Goal: Task Accomplishment & Management: Complete application form

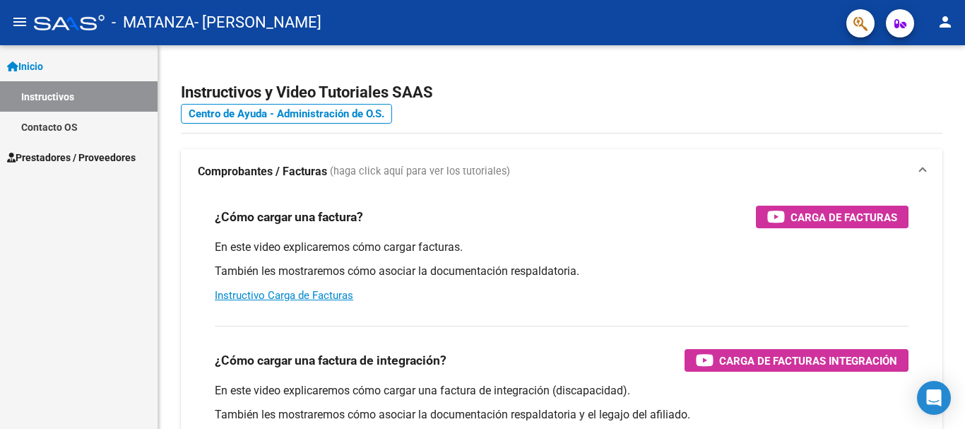
click at [49, 158] on span "Prestadores / Proveedores" at bounding box center [71, 158] width 129 height 16
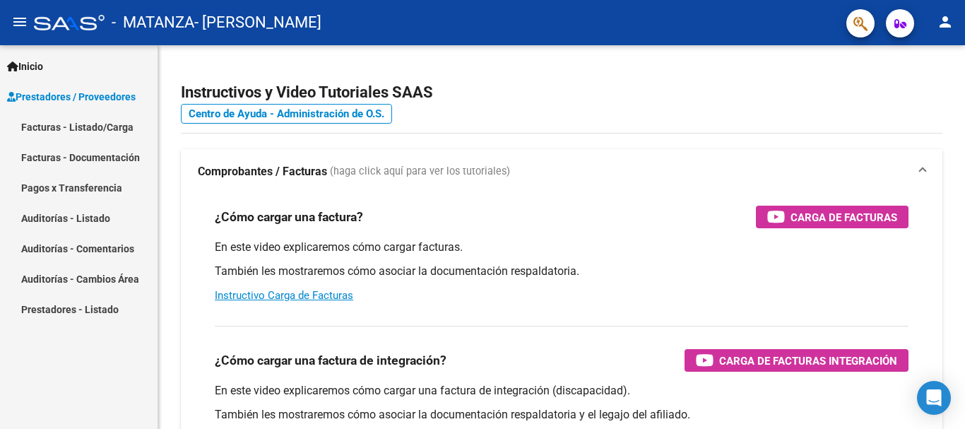
click at [47, 126] on link "Facturas - Listado/Carga" at bounding box center [79, 127] width 158 height 30
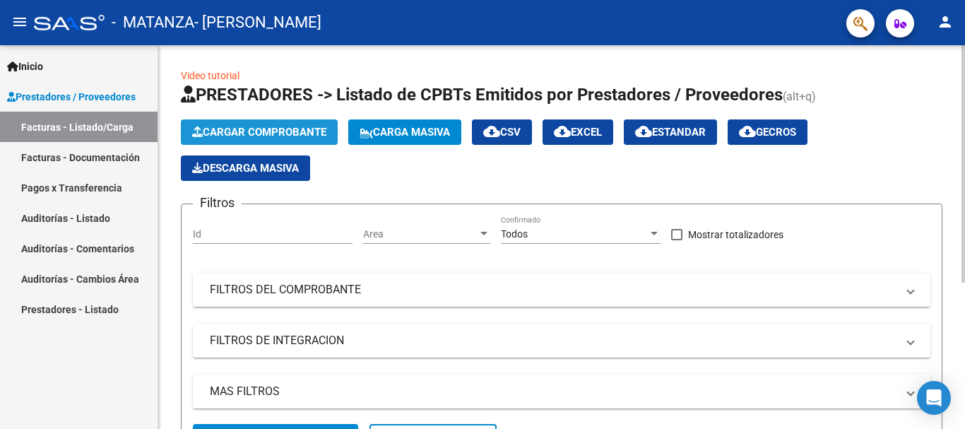
click at [223, 124] on button "Cargar Comprobante" at bounding box center [259, 131] width 157 height 25
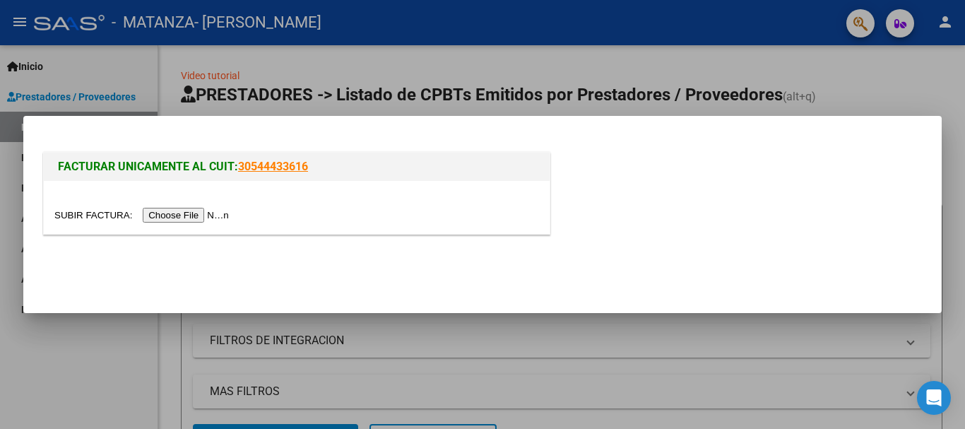
click at [196, 211] on input "file" at bounding box center [143, 215] width 179 height 15
click at [172, 218] on input "file" at bounding box center [143, 215] width 179 height 15
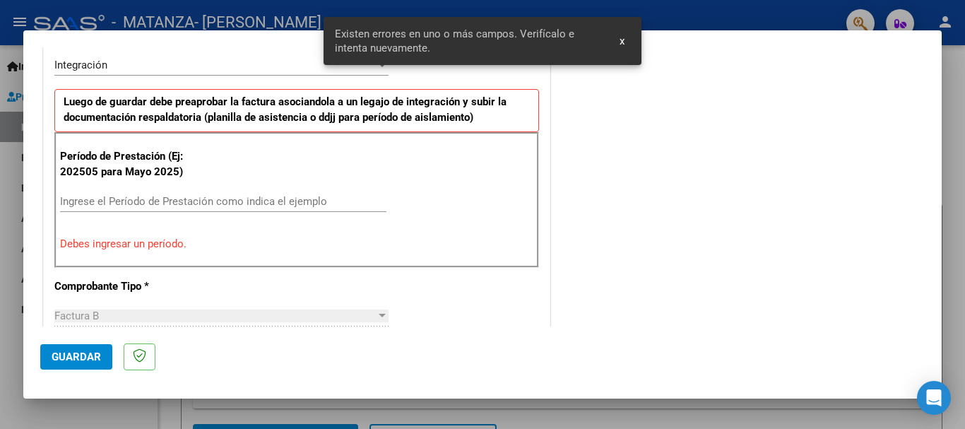
scroll to position [353, 0]
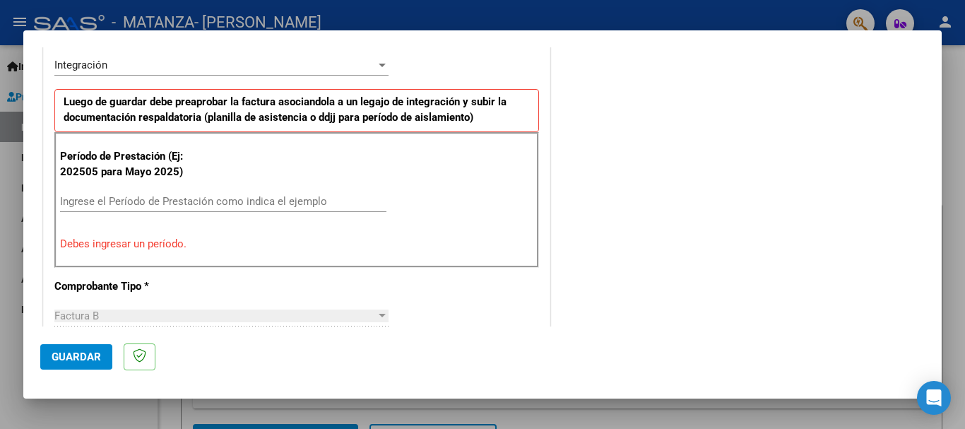
click at [78, 213] on div "Ingrese el Período de Prestación como indica el ejemplo" at bounding box center [223, 208] width 326 height 35
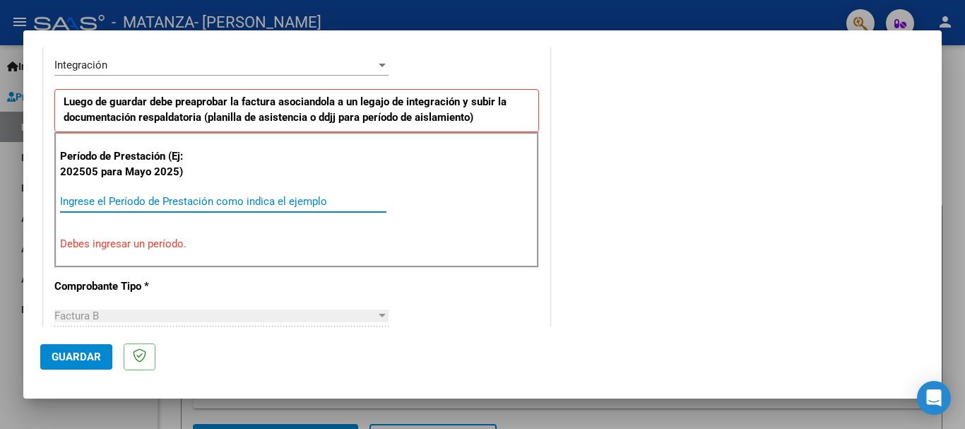
click at [75, 203] on input "Ingrese el Período de Prestación como indica el ejemplo" at bounding box center [223, 201] width 326 height 13
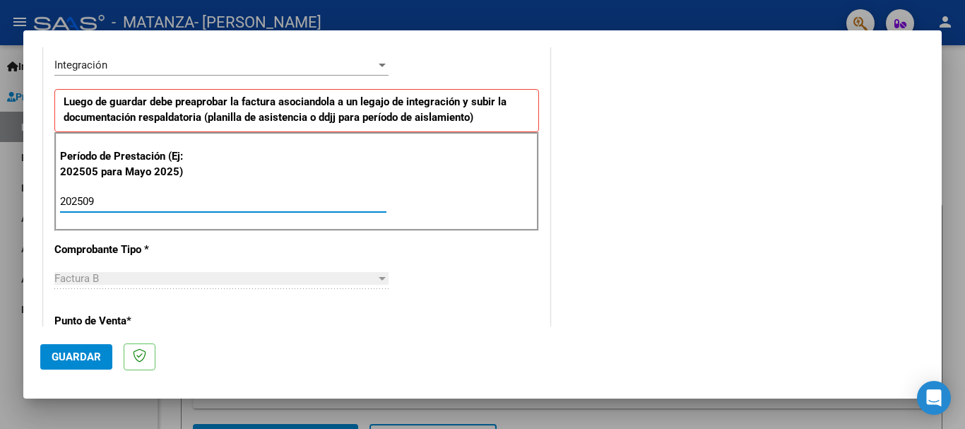
type input "202509"
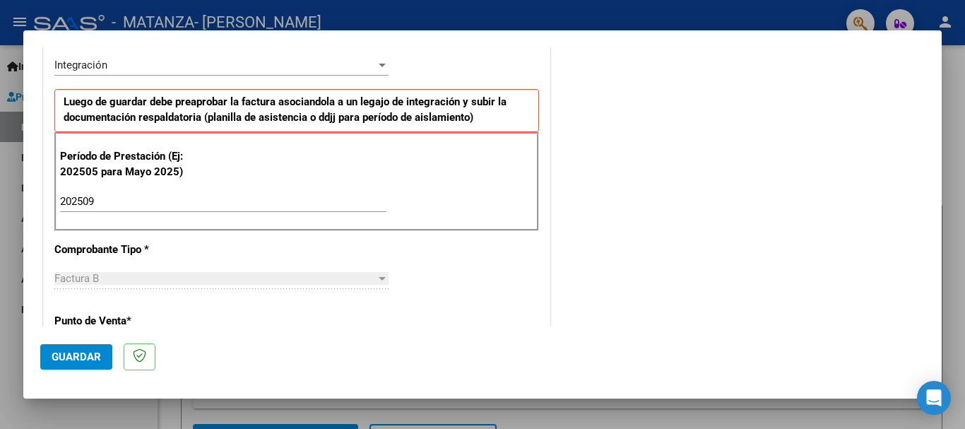
scroll to position [918, 0]
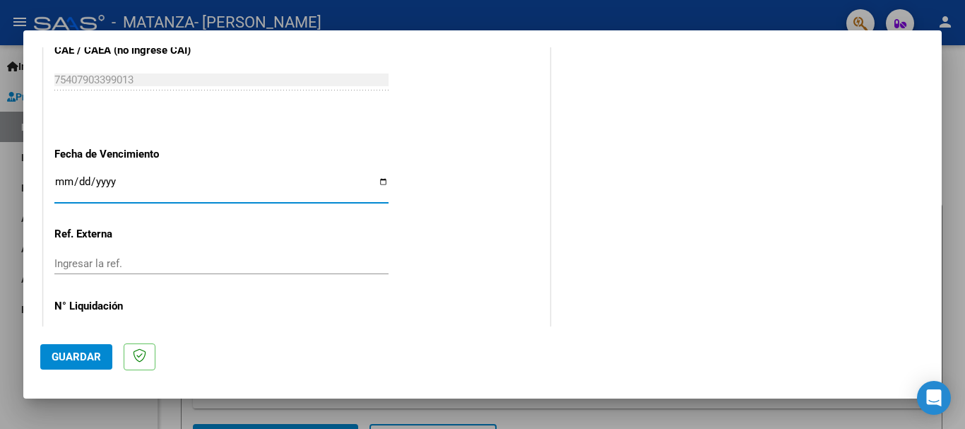
click at [64, 182] on input "Ingresar la fecha" at bounding box center [221, 187] width 334 height 23
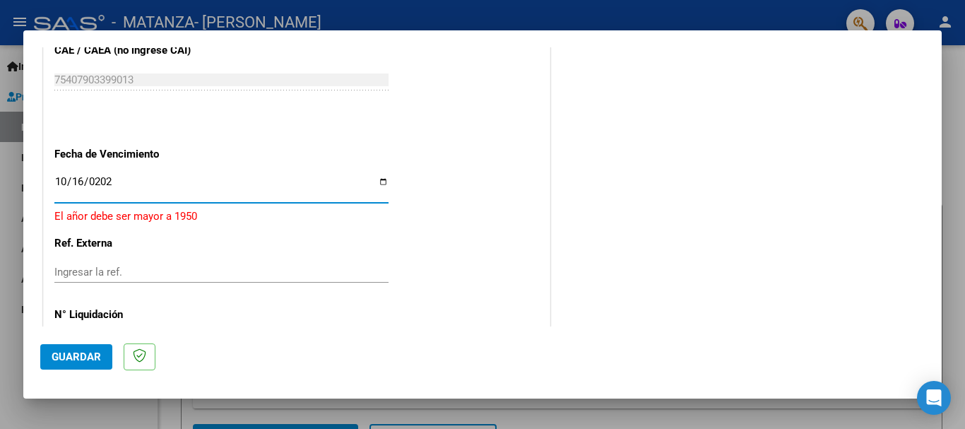
type input "[DATE]"
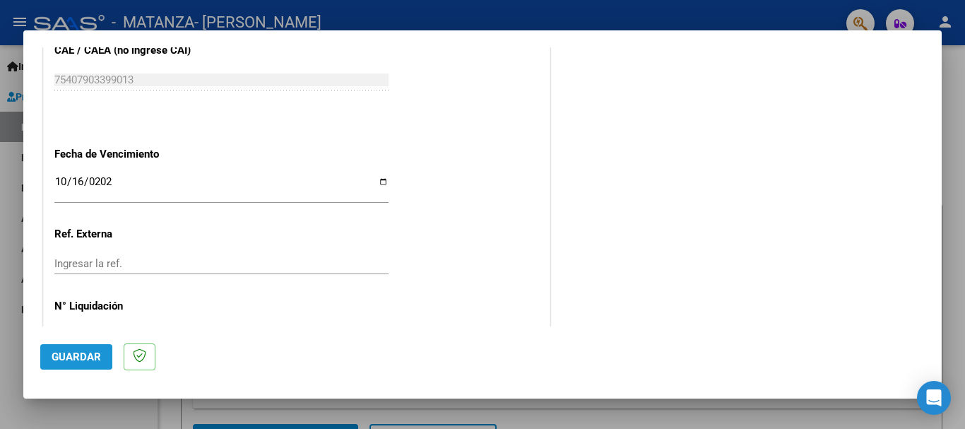
click at [85, 360] on span "Guardar" at bounding box center [76, 356] width 49 height 13
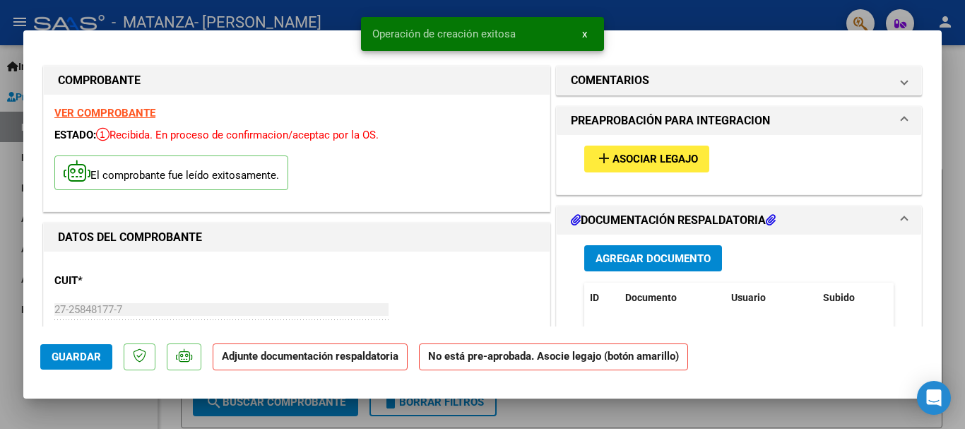
click at [644, 155] on span "Asociar Legajo" at bounding box center [655, 159] width 85 height 13
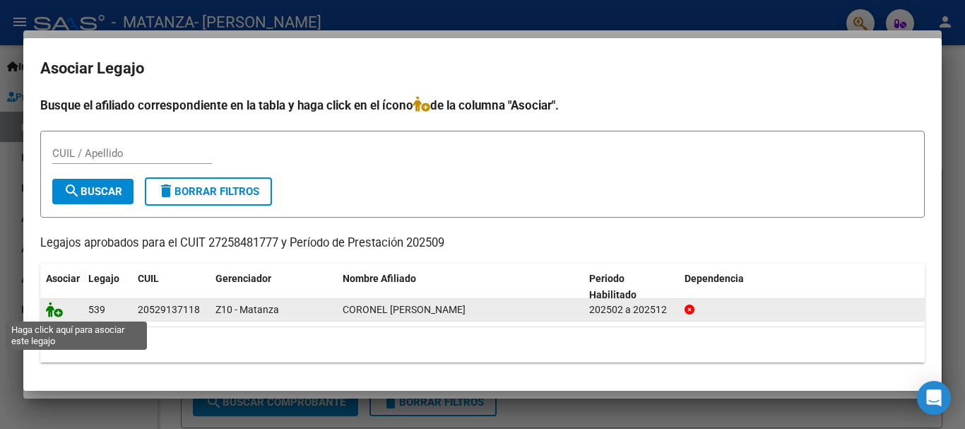
click at [51, 312] on icon at bounding box center [54, 310] width 17 height 16
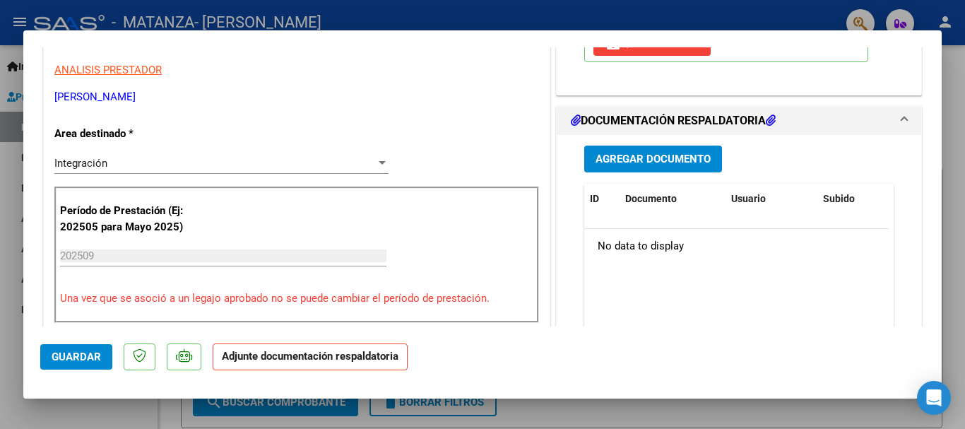
scroll to position [345, 0]
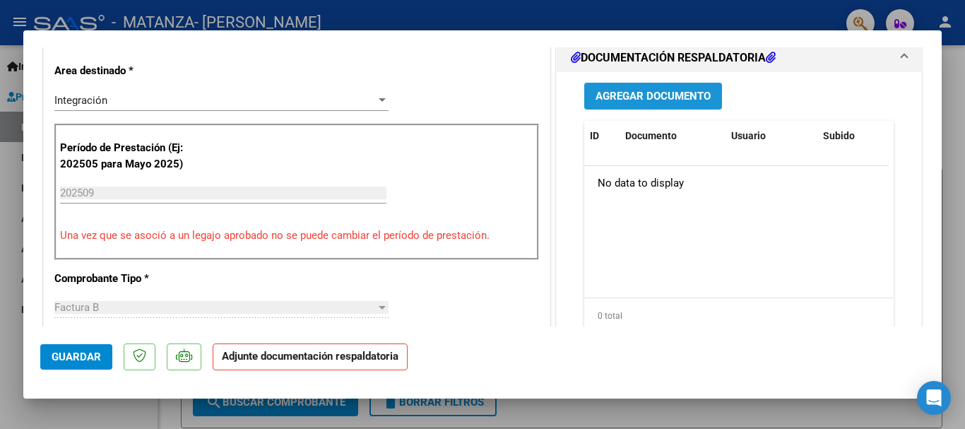
click at [636, 98] on span "Agregar Documento" at bounding box center [653, 96] width 115 height 13
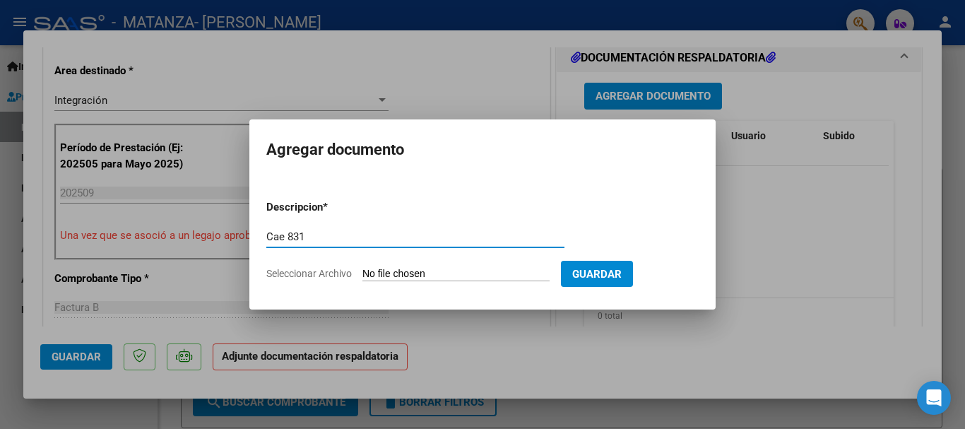
type input "Cae 831"
click at [430, 273] on input "Seleccionar Archivo" at bounding box center [455, 274] width 187 height 13
type input "C:\fakepath\Cae 831.pdf"
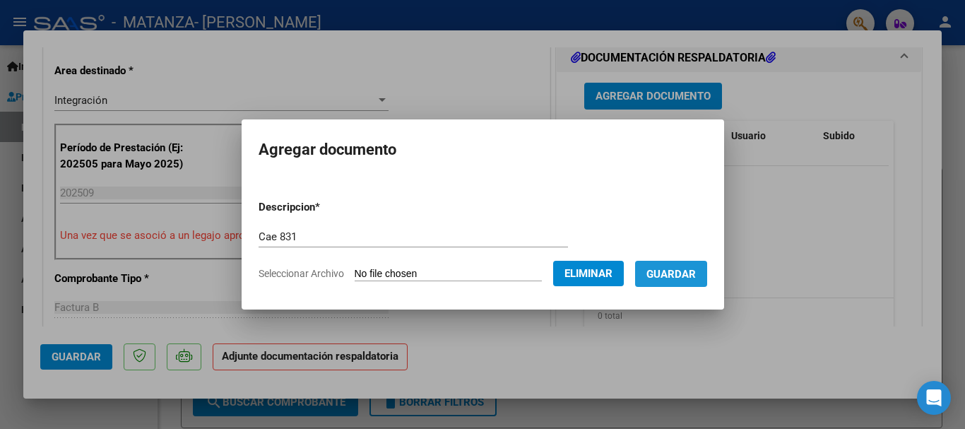
click at [696, 273] on span "Guardar" at bounding box center [671, 274] width 49 height 13
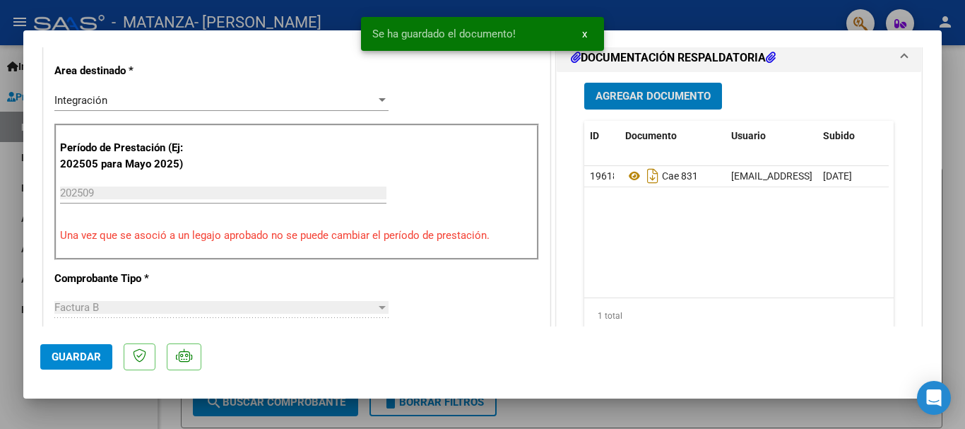
click at [642, 98] on span "Agregar Documento" at bounding box center [653, 96] width 115 height 13
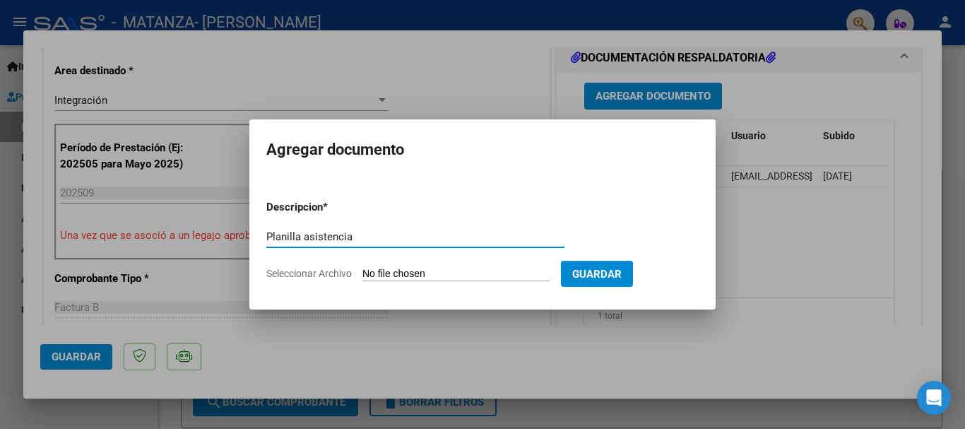
type input "Planilla asistencia"
click at [437, 280] on input "Seleccionar Archivo" at bounding box center [455, 274] width 187 height 13
type input "C:\fakepath\Planilla asistencia Sept. [PERSON_NAME][GEOGRAPHIC_DATA]pdf"
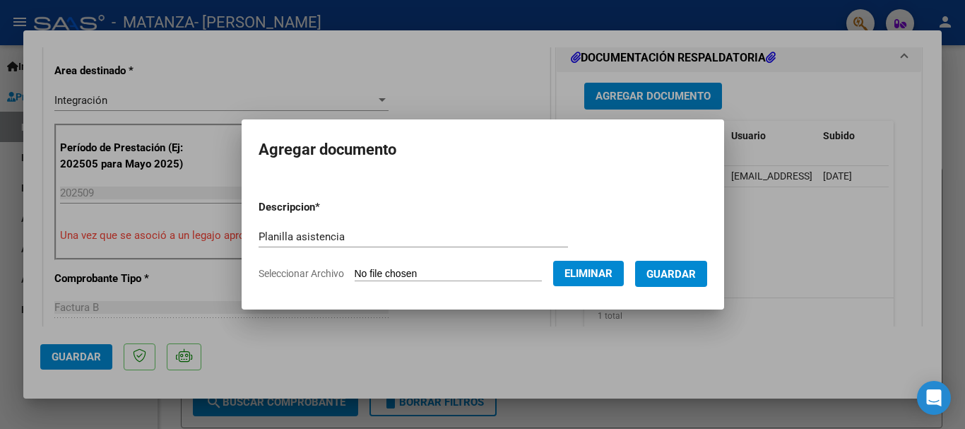
click at [696, 272] on span "Guardar" at bounding box center [671, 274] width 49 height 13
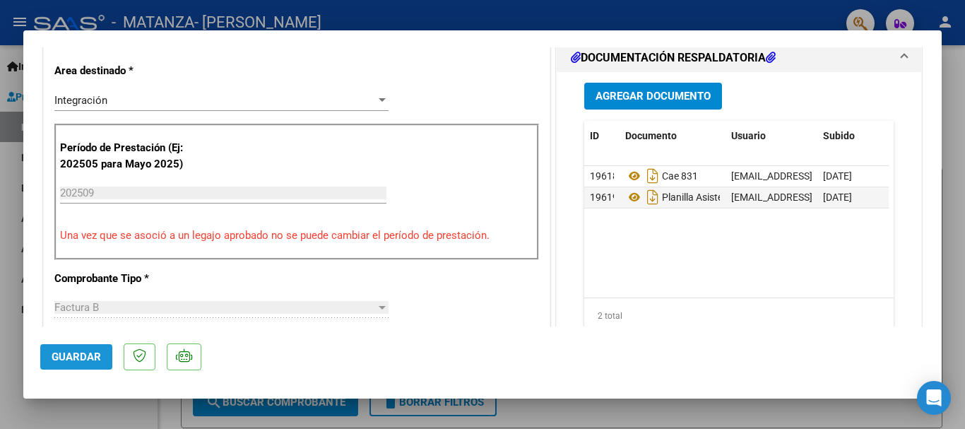
click at [76, 361] on span "Guardar" at bounding box center [76, 356] width 49 height 13
click at [73, 356] on span "Guardar" at bounding box center [76, 356] width 49 height 13
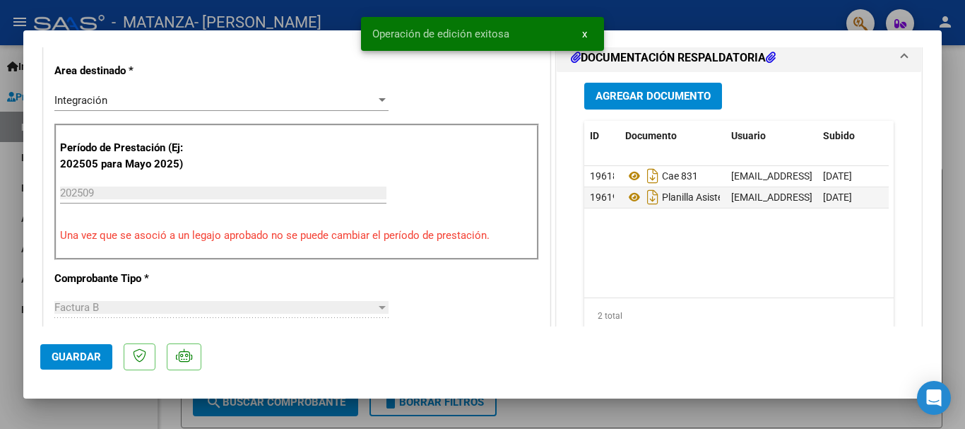
click at [11, 258] on div at bounding box center [482, 214] width 965 height 429
type input "$ 0,00"
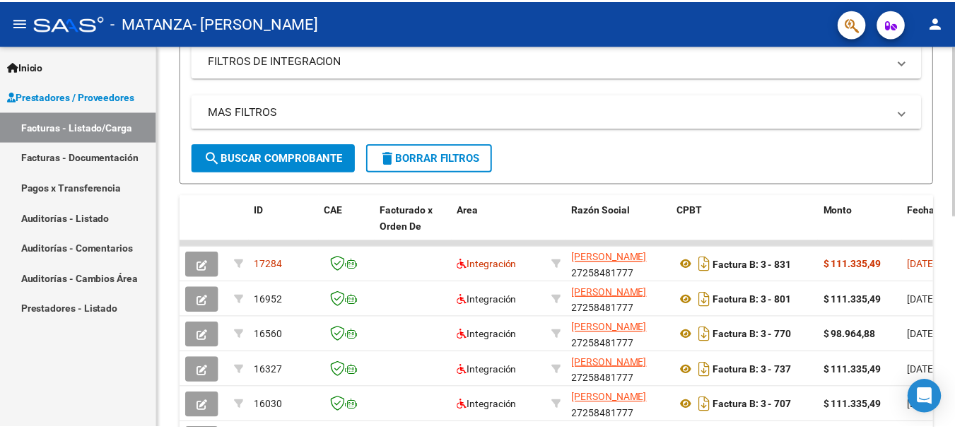
scroll to position [293, 0]
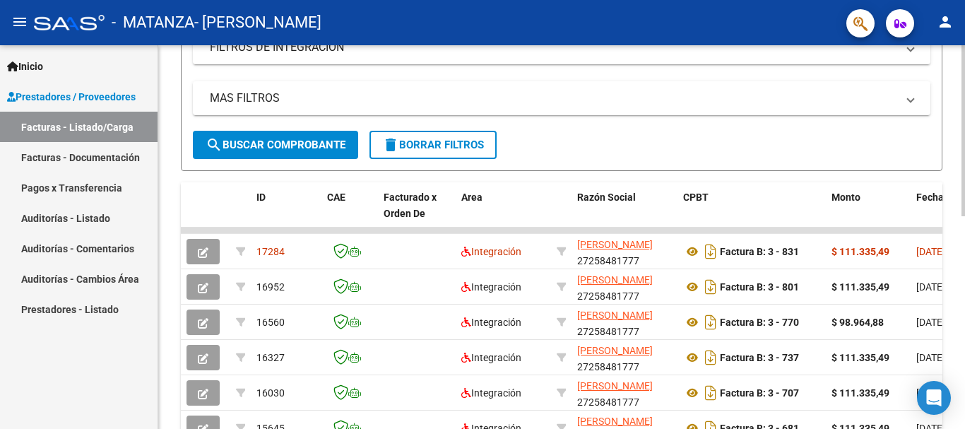
click at [964, 239] on div at bounding box center [964, 264] width 4 height 171
click at [942, 16] on mat-icon "person" at bounding box center [945, 21] width 17 height 17
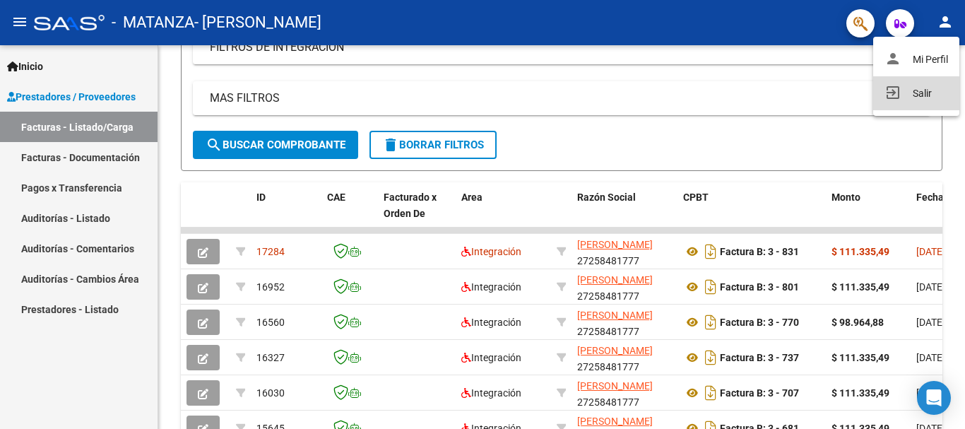
click at [927, 96] on button "exit_to_app Salir" at bounding box center [916, 93] width 86 height 34
